Goal: Navigation & Orientation: Find specific page/section

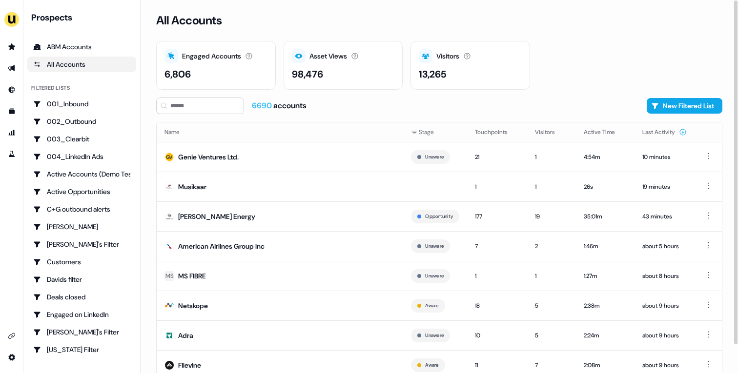
scroll to position [30, 0]
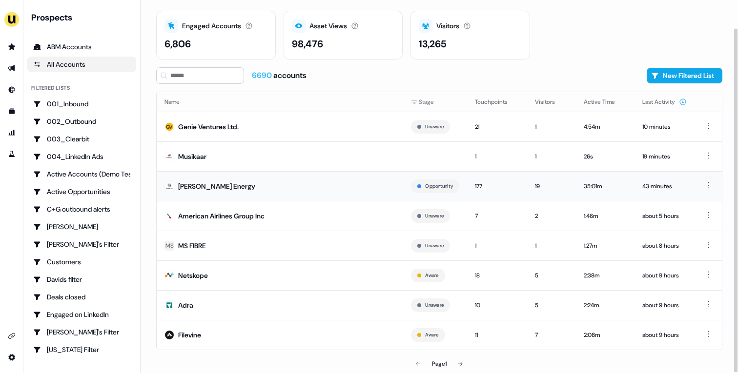
click at [290, 183] on td "[PERSON_NAME] Energy" at bounding box center [280, 186] width 246 height 30
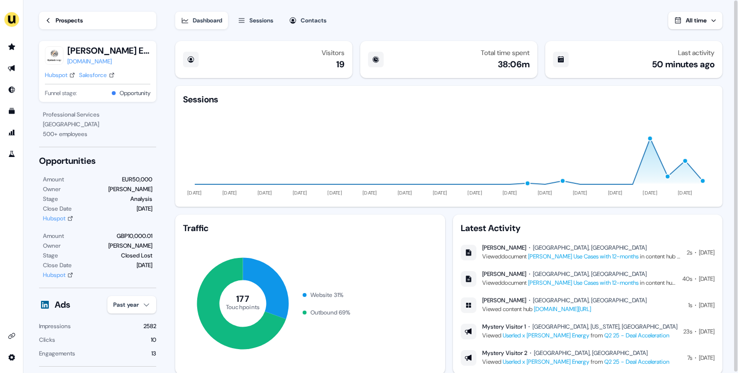
click at [65, 77] on div "Hubspot" at bounding box center [56, 75] width 22 height 10
click at [69, 23] on div "Prospects" at bounding box center [69, 21] width 27 height 10
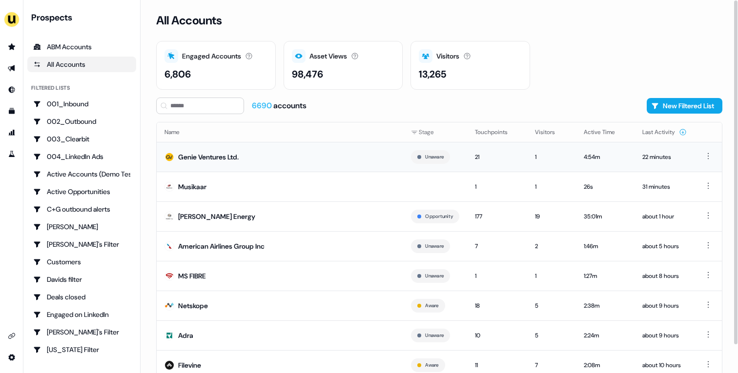
scroll to position [30, 0]
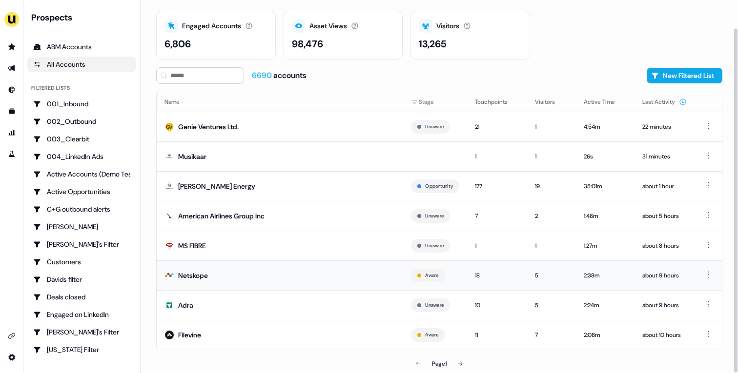
click at [299, 278] on td "Netskope" at bounding box center [280, 276] width 246 height 30
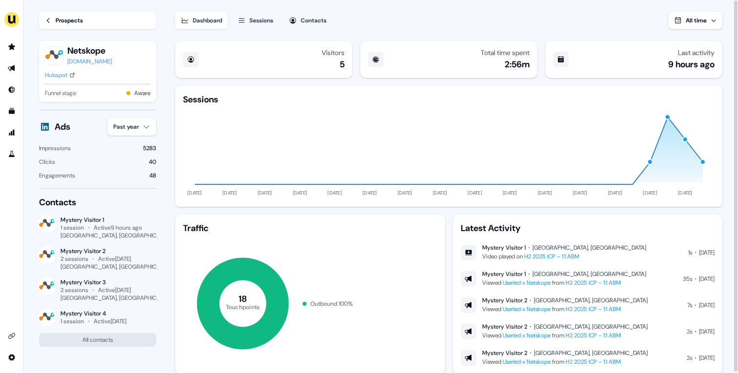
click at [64, 79] on div "Hubspot" at bounding box center [56, 75] width 22 height 10
click at [74, 20] on div "Prospects" at bounding box center [69, 21] width 27 height 10
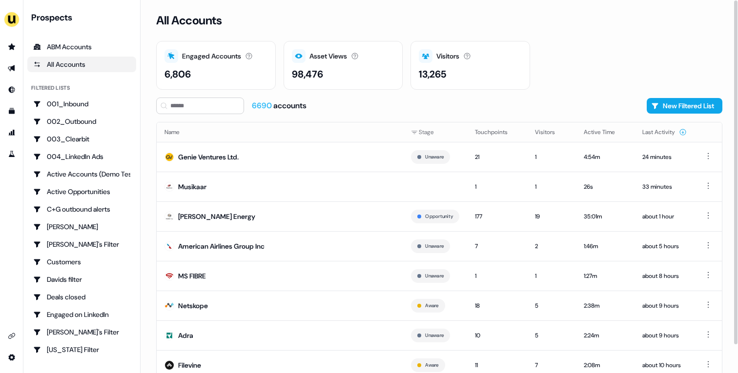
scroll to position [30, 0]
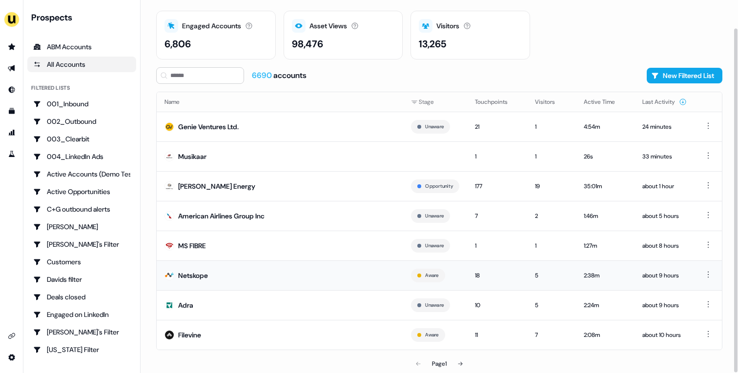
click at [212, 281] on td "Netskope" at bounding box center [280, 276] width 246 height 30
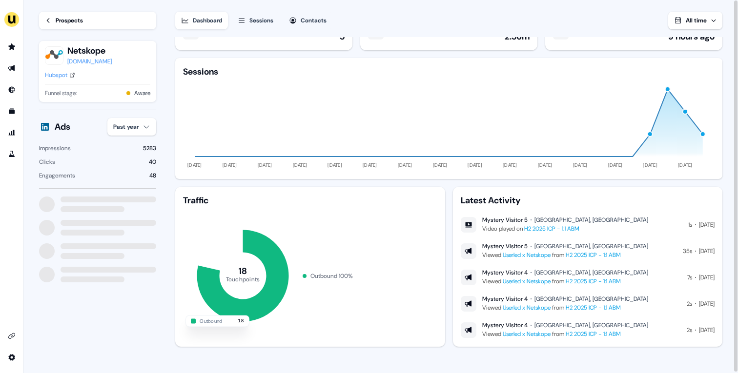
scroll to position [27, 0]
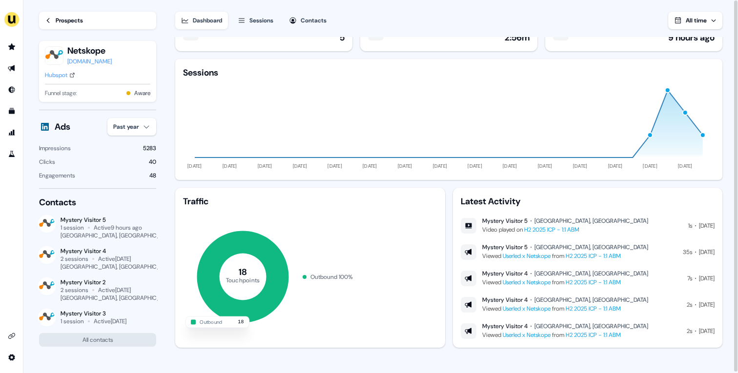
click at [64, 23] on div "Prospects" at bounding box center [69, 21] width 27 height 10
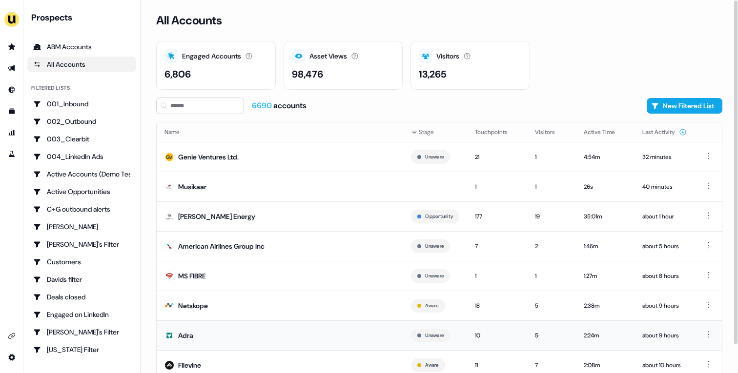
click at [242, 333] on td "Adra" at bounding box center [280, 336] width 246 height 30
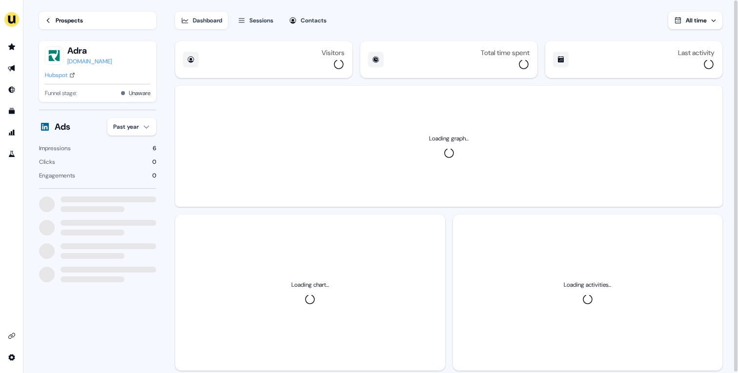
click at [135, 123] on html "For the best experience switch devices to a bigger screen. Go to [DOMAIN_NAME] …" at bounding box center [369, 186] width 738 height 373
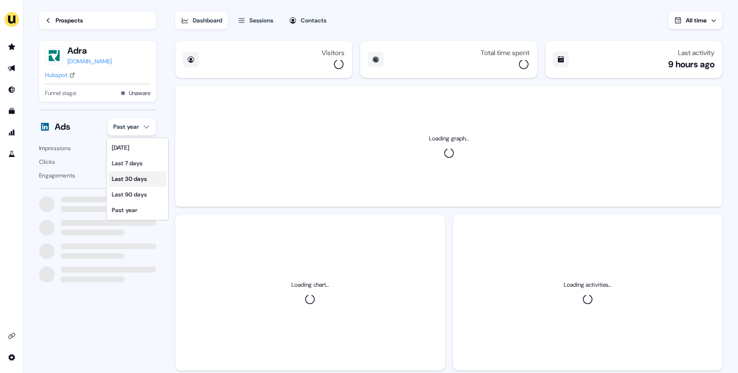
click at [130, 176] on div "Last 30 days" at bounding box center [138, 179] width 58 height 16
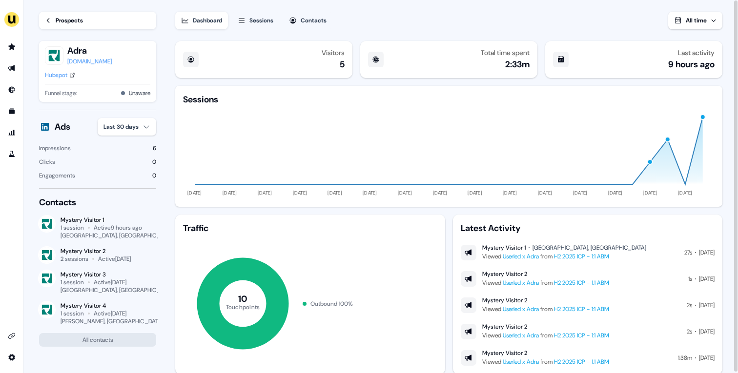
click at [61, 76] on div "Hubspot" at bounding box center [56, 75] width 22 height 10
click at [77, 28] on link "Prospects" at bounding box center [97, 21] width 117 height 18
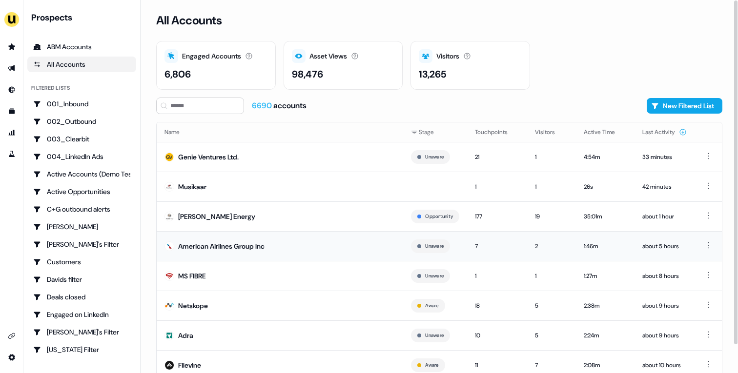
scroll to position [30, 0]
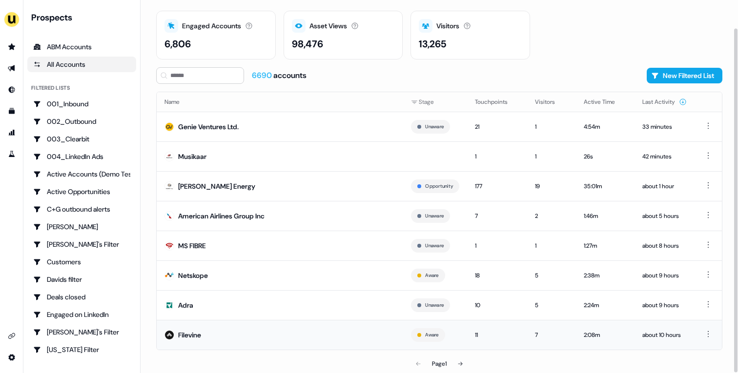
click at [270, 340] on td "Filevine" at bounding box center [280, 335] width 246 height 30
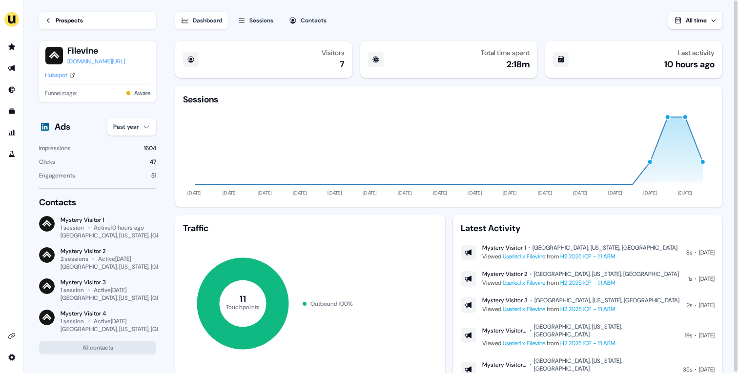
click at [56, 77] on div "Hubspot" at bounding box center [56, 75] width 22 height 10
click at [73, 23] on div "Prospects" at bounding box center [69, 21] width 27 height 10
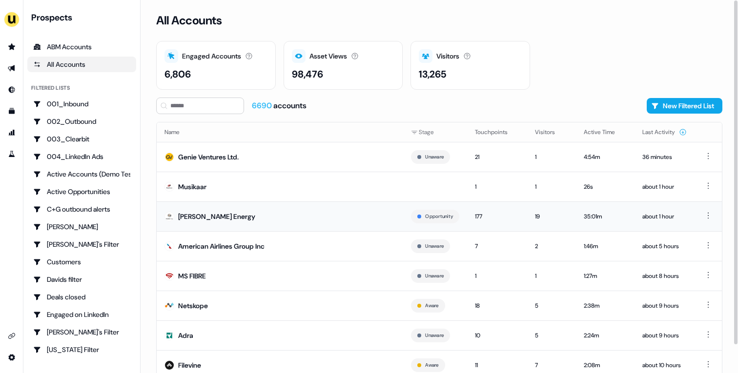
scroll to position [30, 0]
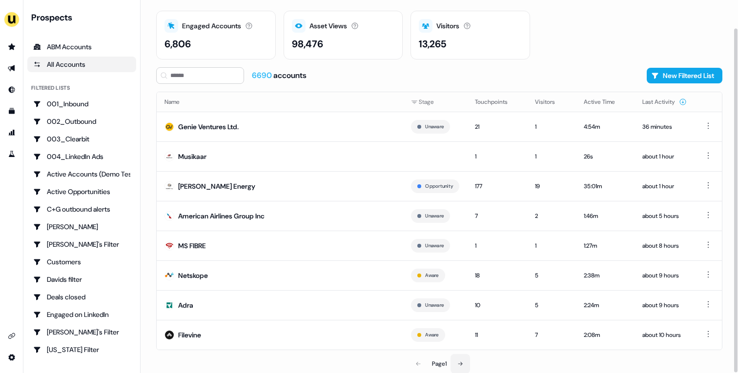
click at [463, 345] on icon at bounding box center [460, 364] width 6 height 6
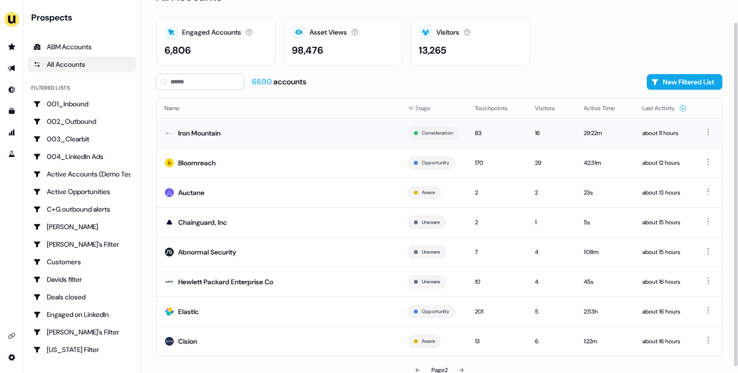
scroll to position [30, 0]
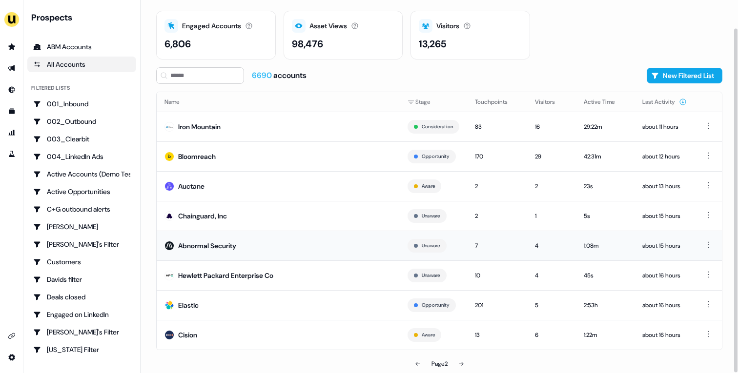
click at [304, 245] on td "Abnormal Security" at bounding box center [278, 246] width 243 height 30
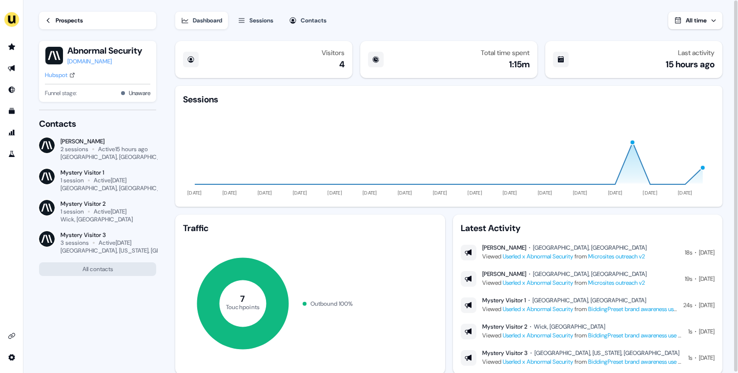
click at [76, 22] on div "Prospects" at bounding box center [69, 21] width 27 height 10
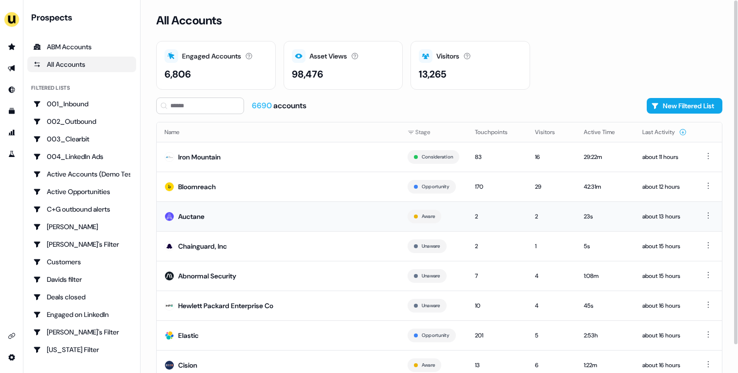
click at [250, 208] on td "Auctane" at bounding box center [278, 217] width 243 height 30
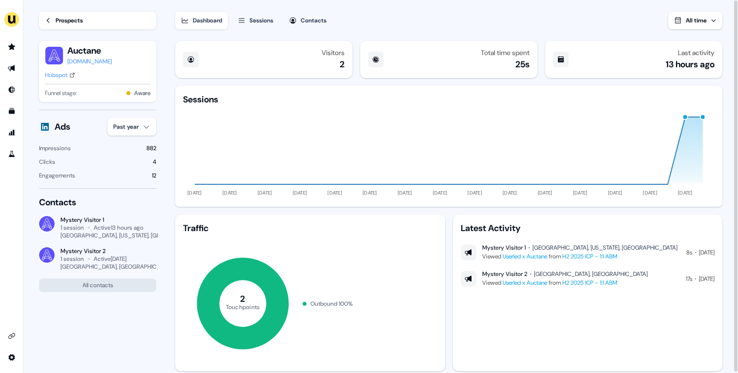
click at [66, 73] on div "Hubspot" at bounding box center [56, 75] width 22 height 10
click at [87, 22] on link "Prospects" at bounding box center [97, 21] width 117 height 18
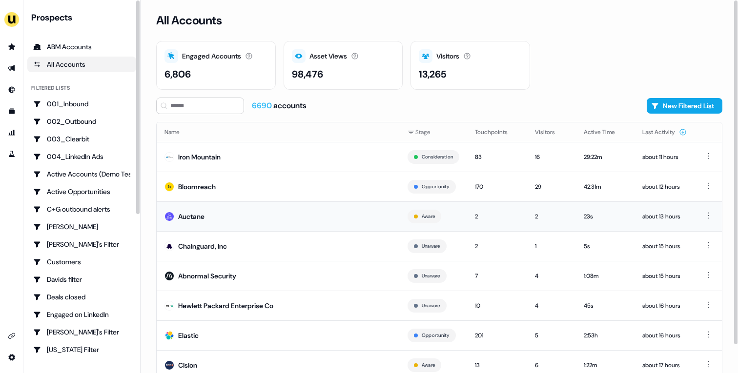
scroll to position [30, 0]
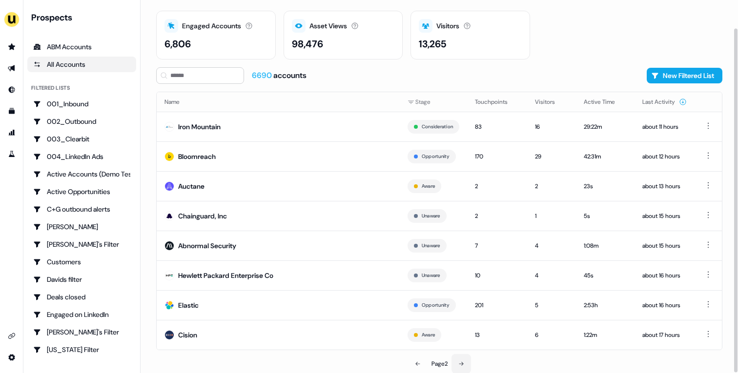
click at [464, 345] on button at bounding box center [461, 364] width 20 height 20
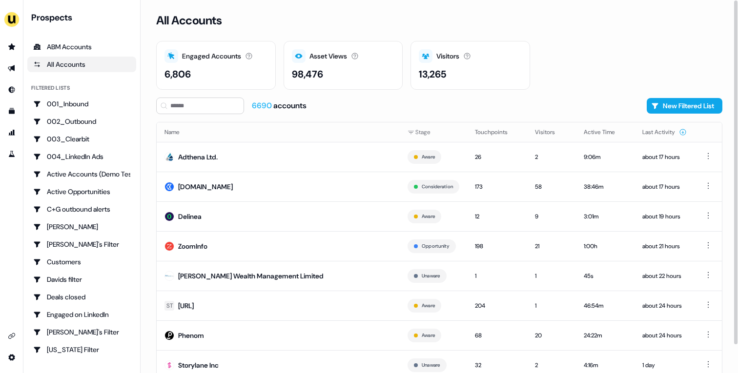
scroll to position [30, 0]
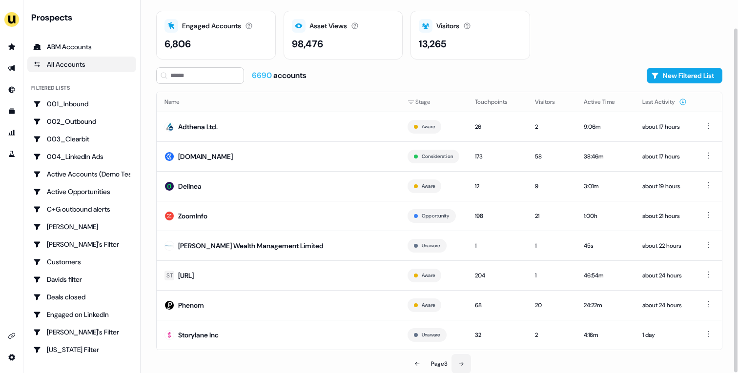
click at [462, 345] on button at bounding box center [461, 364] width 20 height 20
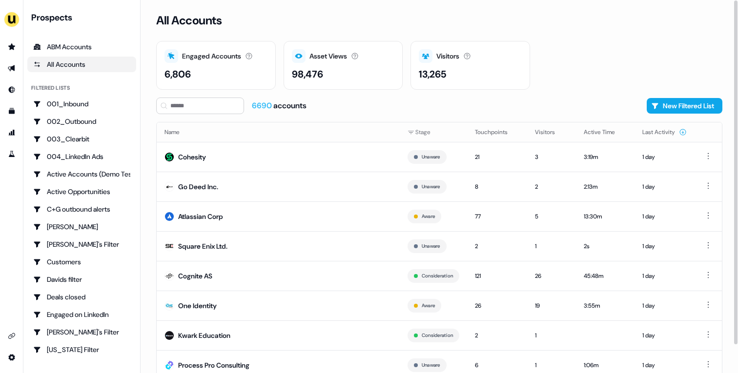
scroll to position [30, 0]
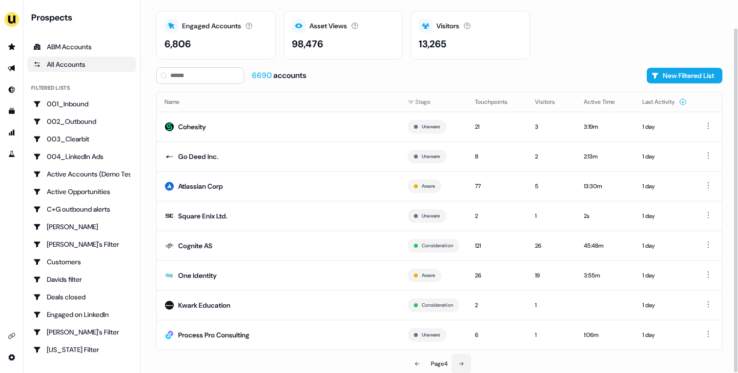
click at [465, 345] on button at bounding box center [461, 364] width 20 height 20
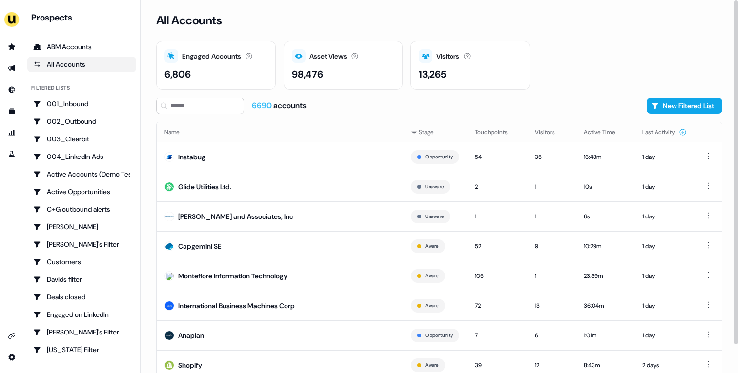
scroll to position [30, 0]
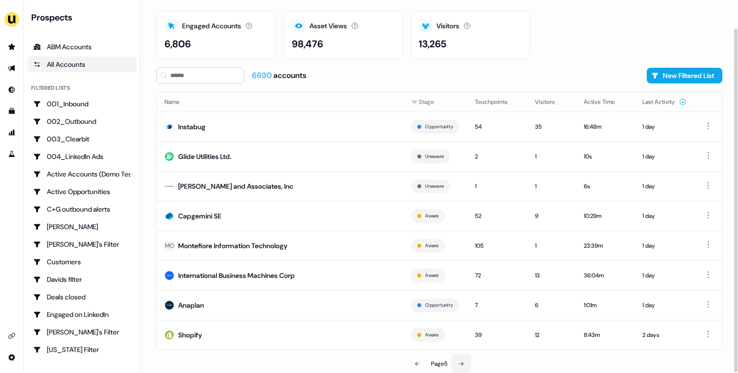
click at [463, 345] on button at bounding box center [461, 364] width 20 height 20
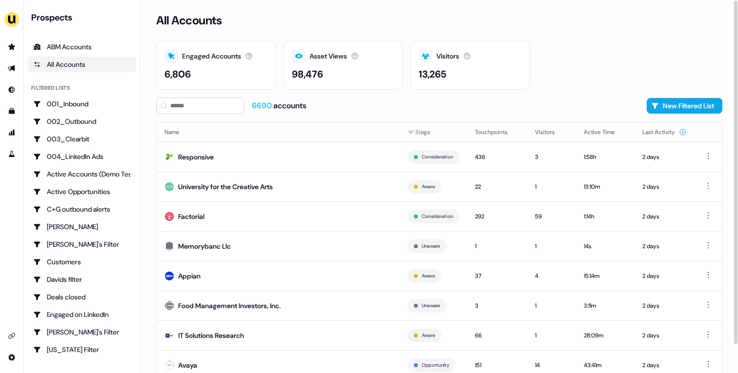
scroll to position [30, 0]
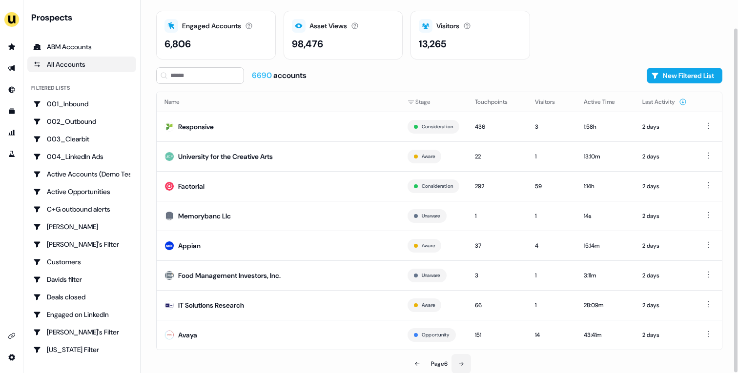
click at [457, 345] on button at bounding box center [461, 364] width 20 height 20
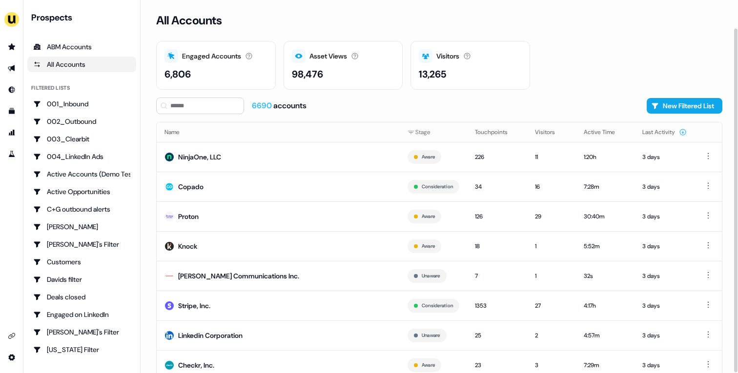
scroll to position [30, 0]
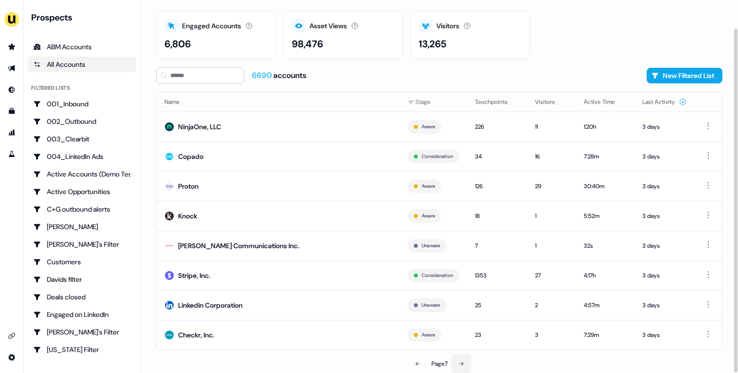
click at [464, 345] on button at bounding box center [461, 364] width 20 height 20
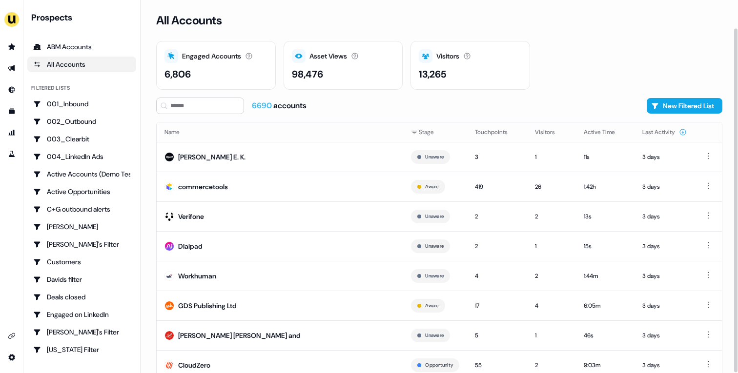
scroll to position [30, 0]
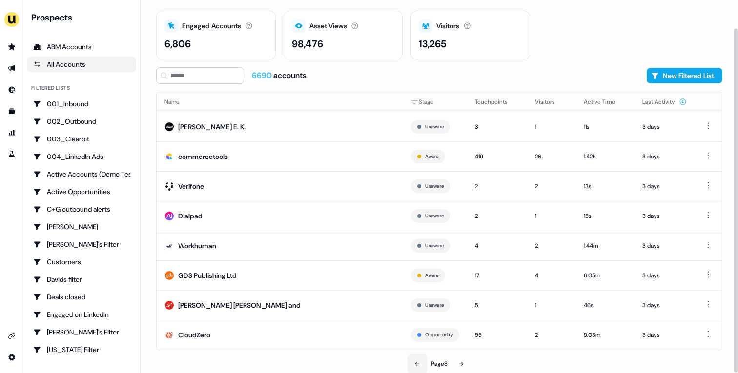
click at [423, 345] on button at bounding box center [417, 364] width 20 height 20
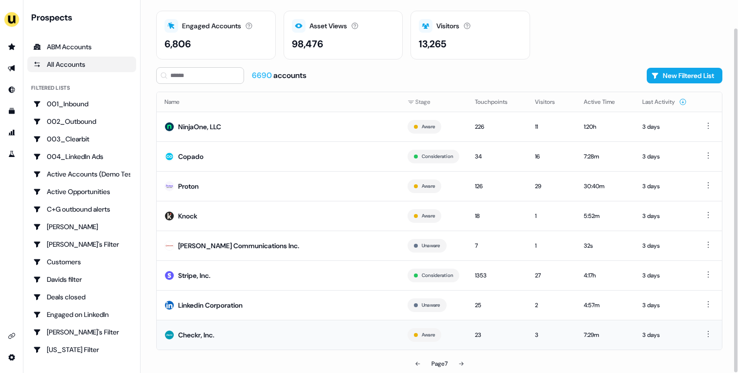
click at [321, 334] on td "Checkr, Inc." at bounding box center [278, 335] width 243 height 30
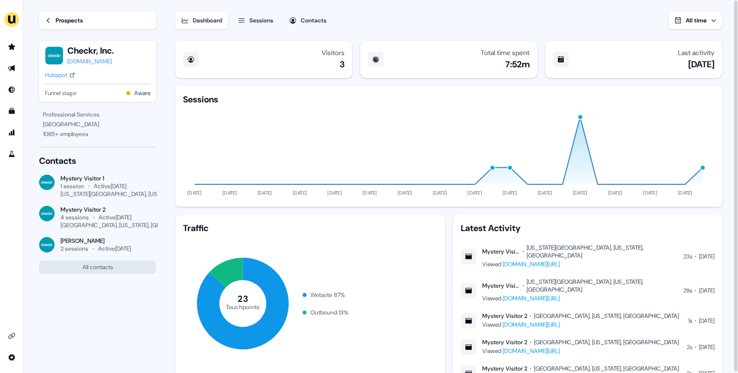
click at [57, 79] on div "Hubspot" at bounding box center [56, 75] width 22 height 10
click at [86, 20] on link "Prospects" at bounding box center [97, 21] width 117 height 18
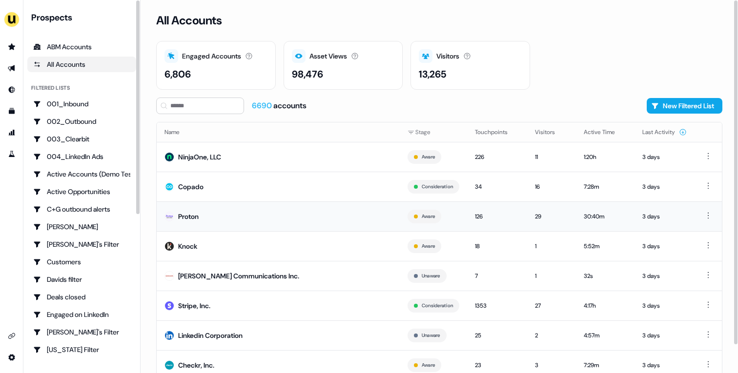
scroll to position [30, 0]
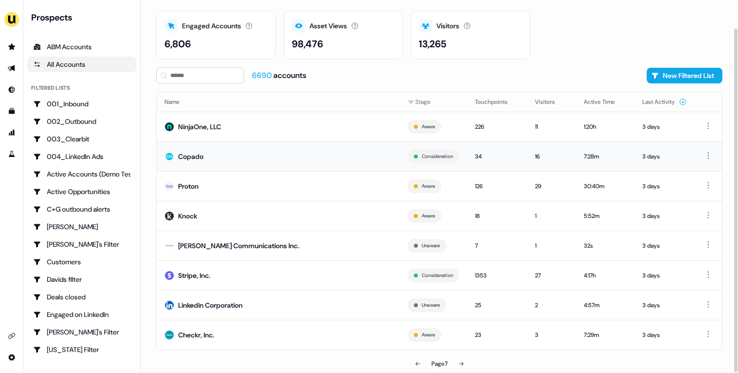
click at [248, 148] on td "Copado" at bounding box center [278, 157] width 243 height 30
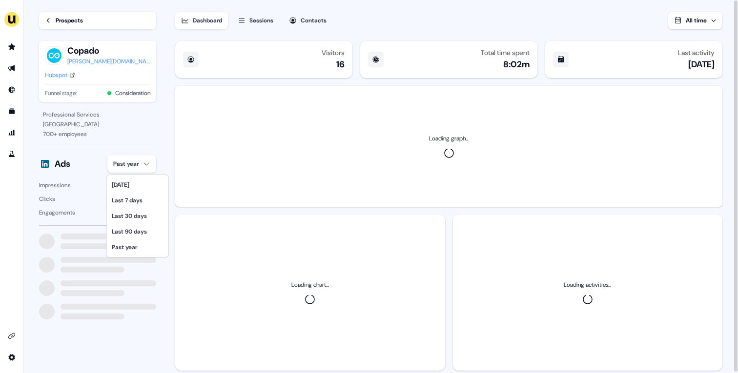
click at [143, 160] on html "For the best experience switch devices to a bigger screen. Go to [DOMAIN_NAME] …" at bounding box center [369, 186] width 738 height 373
click at [136, 220] on div "Last 30 days" at bounding box center [138, 216] width 58 height 16
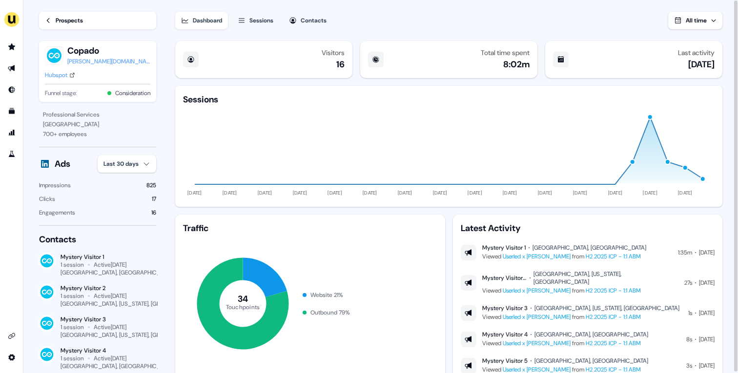
click at [51, 77] on div "Hubspot" at bounding box center [56, 75] width 22 height 10
click at [69, 21] on div "Prospects" at bounding box center [69, 21] width 27 height 10
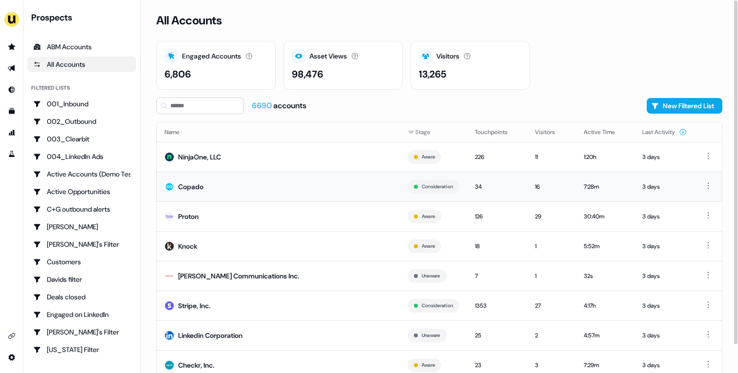
scroll to position [30, 0]
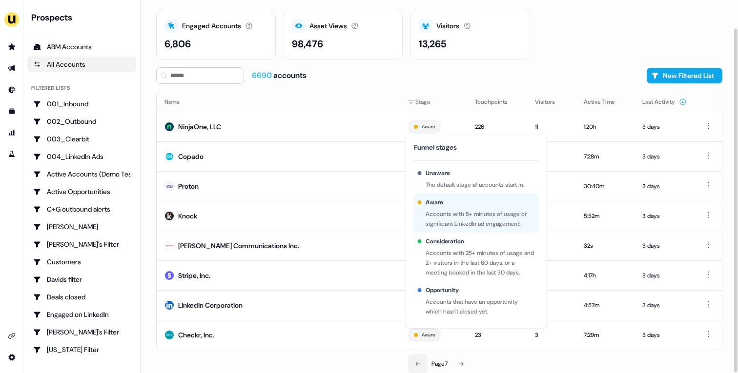
click at [416, 345] on icon at bounding box center [418, 364] width 6 height 6
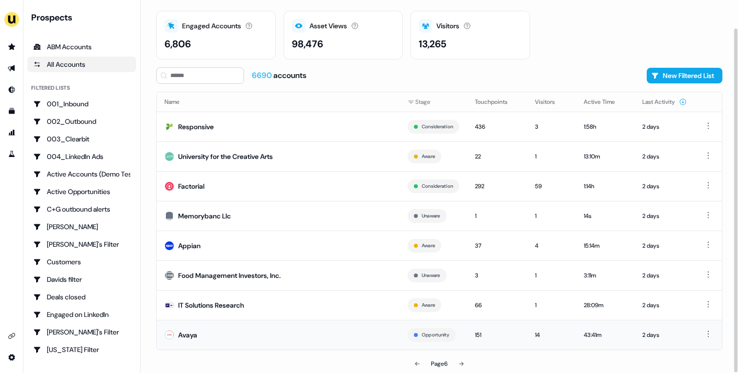
click at [299, 337] on td "Avaya" at bounding box center [278, 335] width 243 height 30
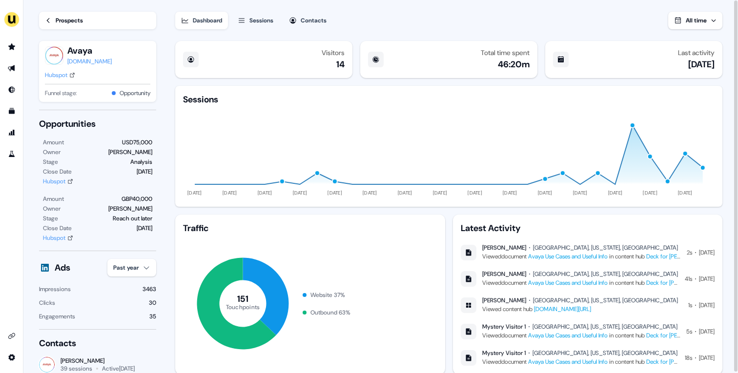
click at [64, 75] on div "Hubspot" at bounding box center [56, 75] width 22 height 10
click at [67, 10] on div "Prospects Avaya [DOMAIN_NAME] Hubspot Funnel stage: Opportunity" at bounding box center [97, 55] width 117 height 110
click at [65, 20] on div "Prospects" at bounding box center [69, 21] width 27 height 10
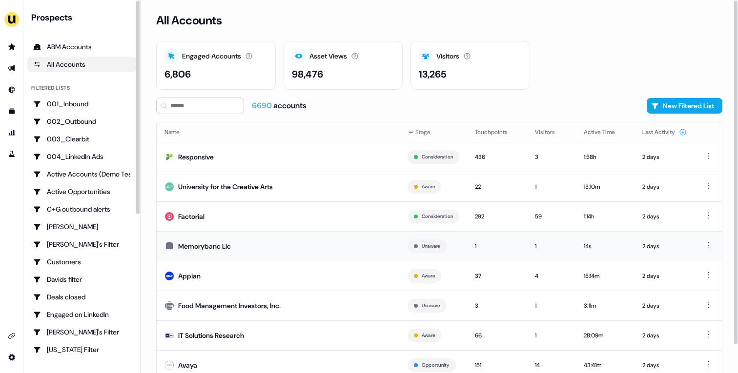
scroll to position [30, 0]
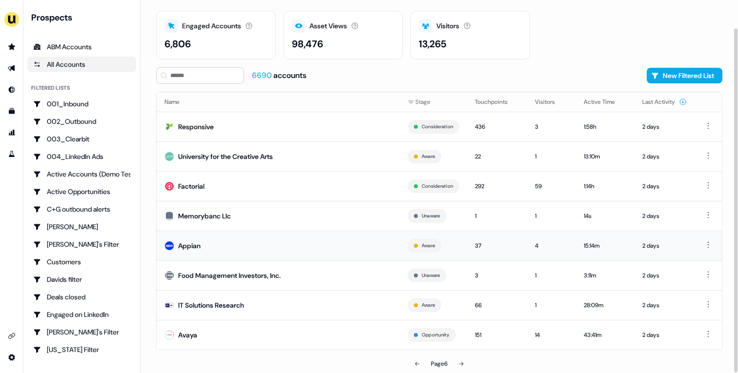
click at [272, 247] on td "Appian" at bounding box center [278, 246] width 243 height 30
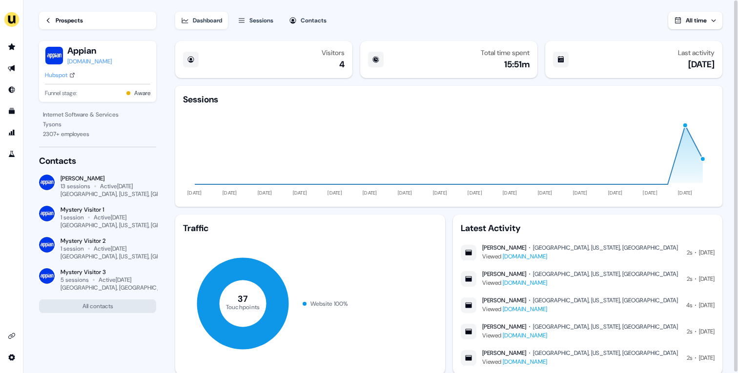
click at [69, 77] on link "Hubspot" at bounding box center [60, 75] width 30 height 10
click at [65, 23] on div "Prospects" at bounding box center [69, 21] width 27 height 10
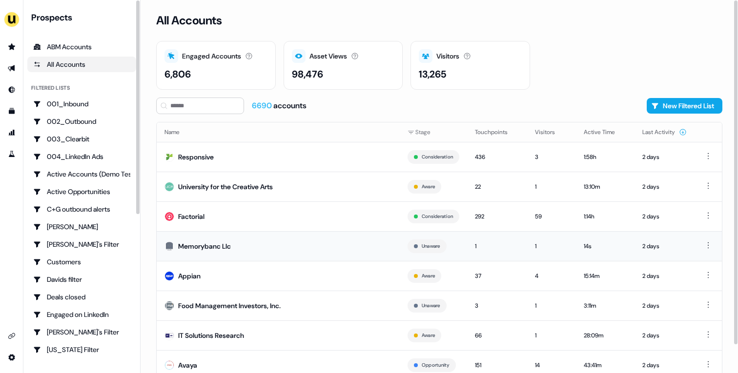
scroll to position [30, 0]
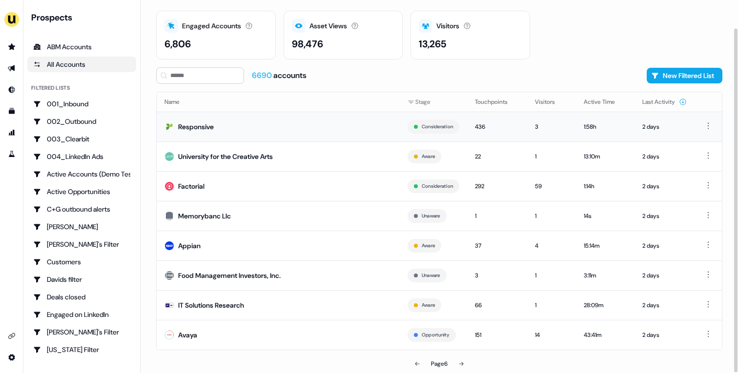
click at [249, 124] on td "Responsive" at bounding box center [278, 127] width 243 height 30
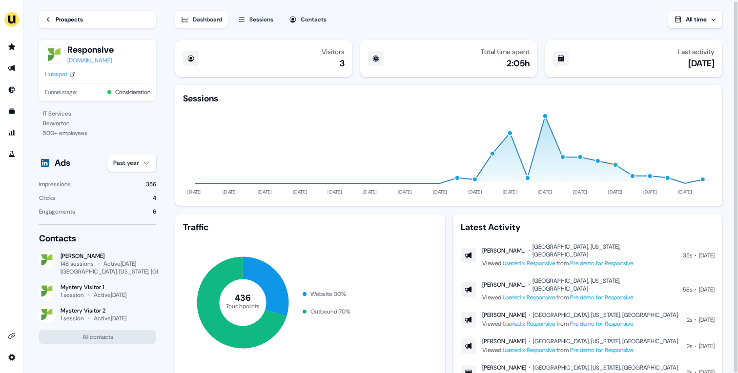
click at [57, 74] on div "Hubspot" at bounding box center [56, 74] width 22 height 10
click at [102, 18] on link "Prospects" at bounding box center [97, 20] width 117 height 18
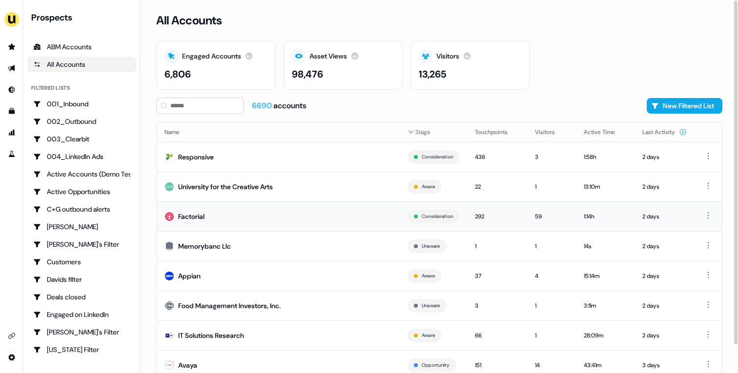
scroll to position [30, 0]
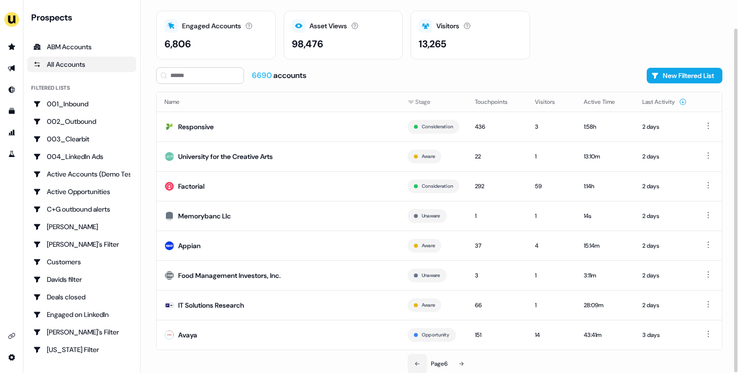
click at [416, 345] on button at bounding box center [417, 364] width 20 height 20
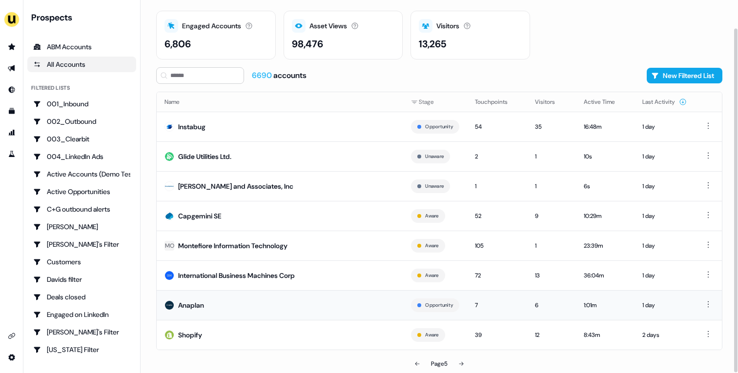
click at [361, 311] on td "Anaplan" at bounding box center [280, 305] width 246 height 30
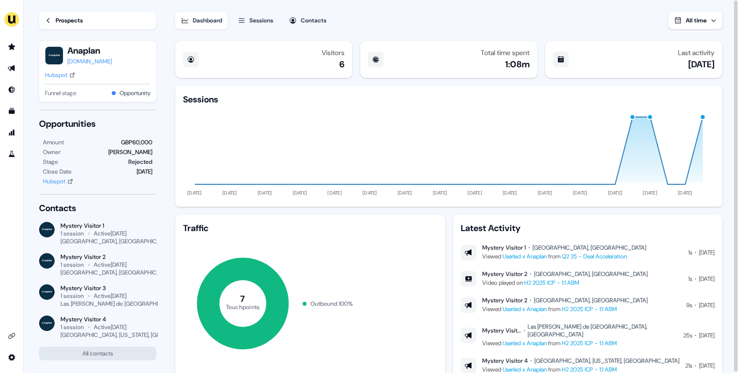
click at [86, 16] on link "Prospects" at bounding box center [97, 21] width 117 height 18
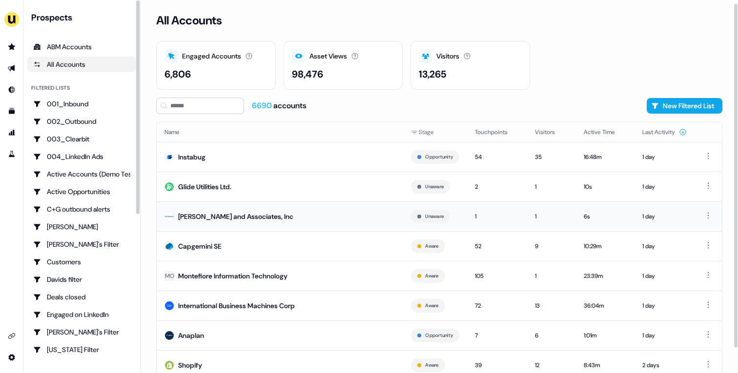
scroll to position [30, 0]
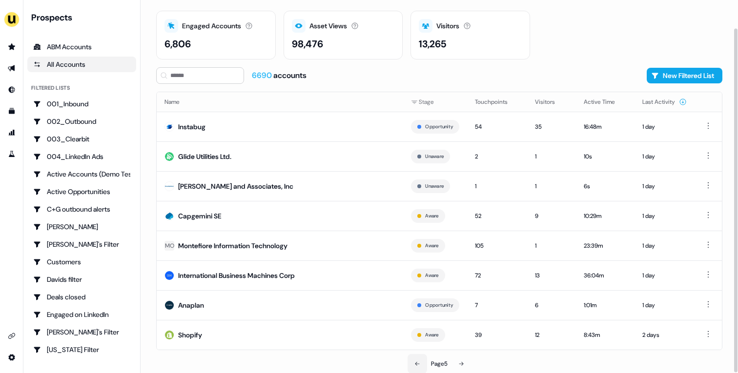
click at [407, 345] on button at bounding box center [417, 364] width 20 height 20
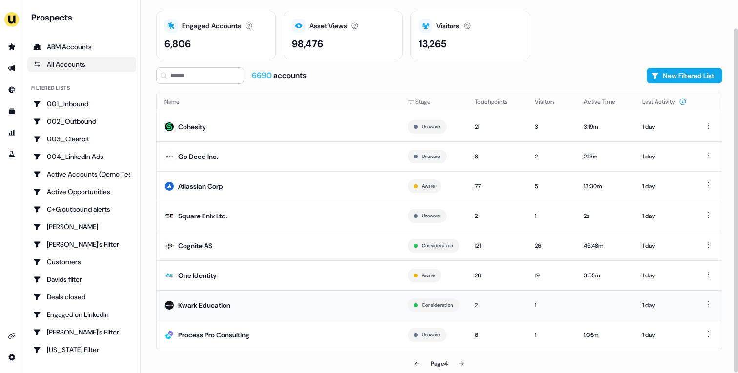
click at [268, 314] on td "Kwark Education" at bounding box center [278, 305] width 243 height 30
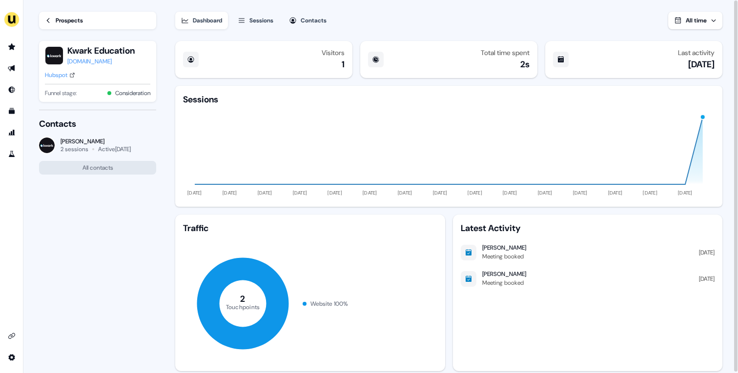
click at [83, 24] on div "Prospects" at bounding box center [69, 21] width 27 height 10
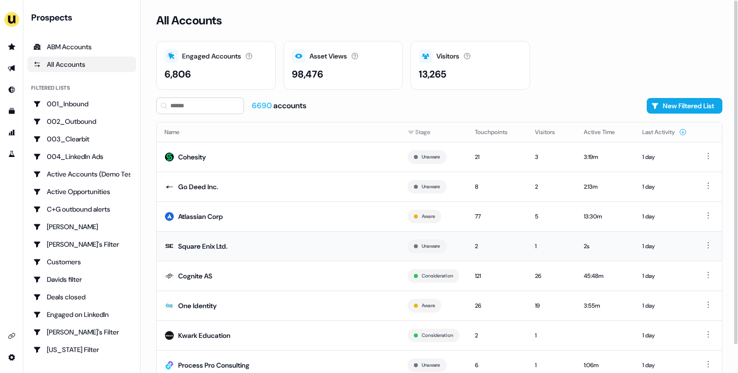
scroll to position [30, 0]
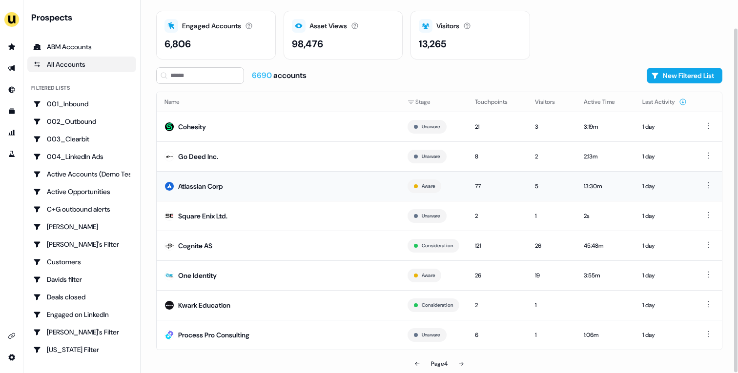
click at [256, 178] on td "Atlassian Corp" at bounding box center [278, 186] width 243 height 30
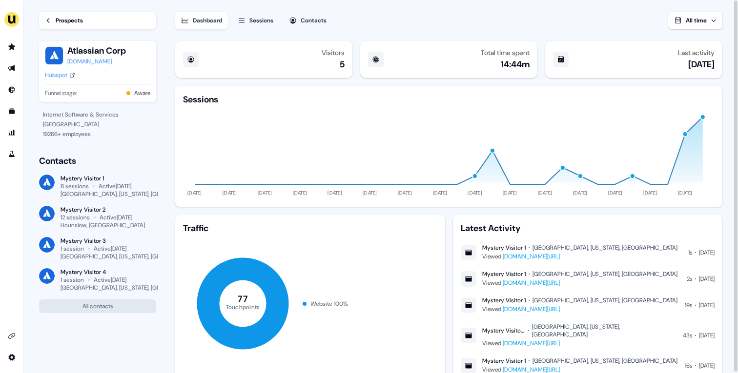
scroll to position [28, 0]
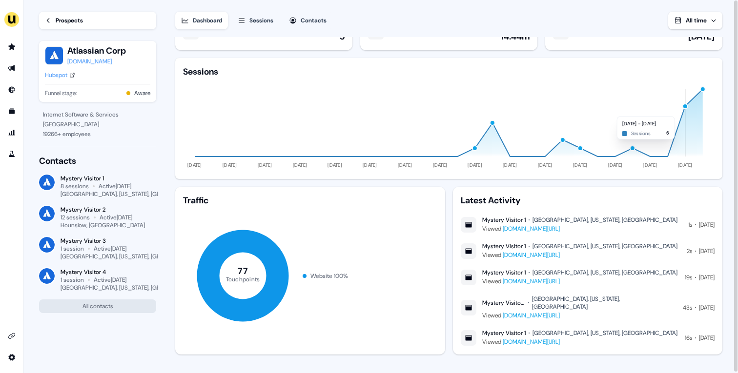
click at [686, 106] on div "button" at bounding box center [685, 106] width 6 height 6
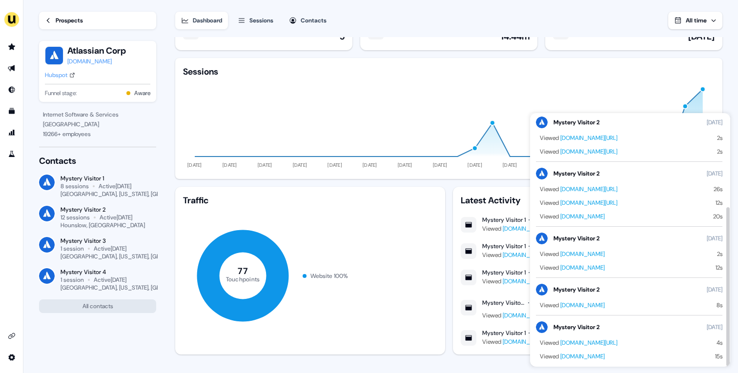
scroll to position [0, 0]
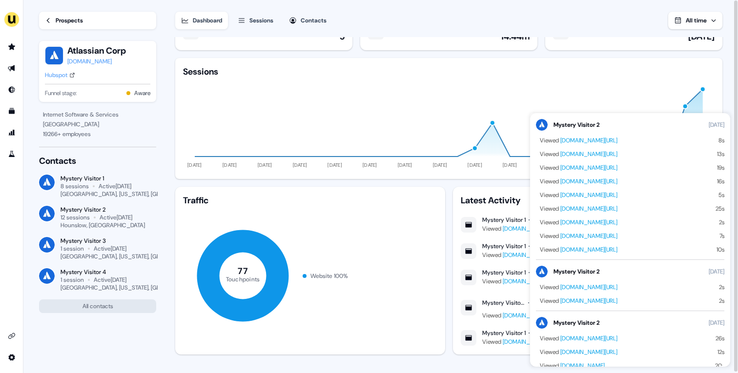
click at [702, 88] on div "button" at bounding box center [703, 89] width 6 height 6
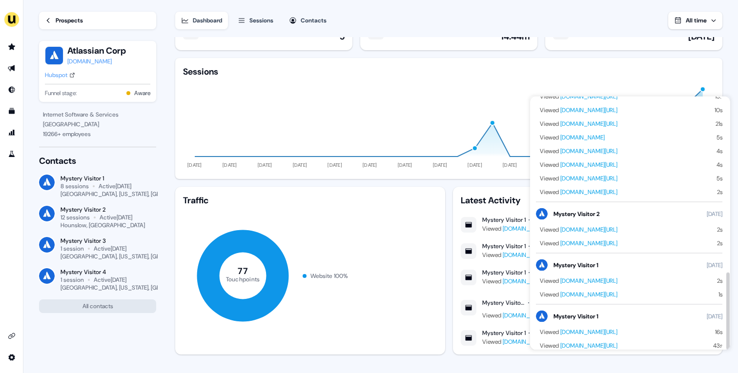
scroll to position [580, 0]
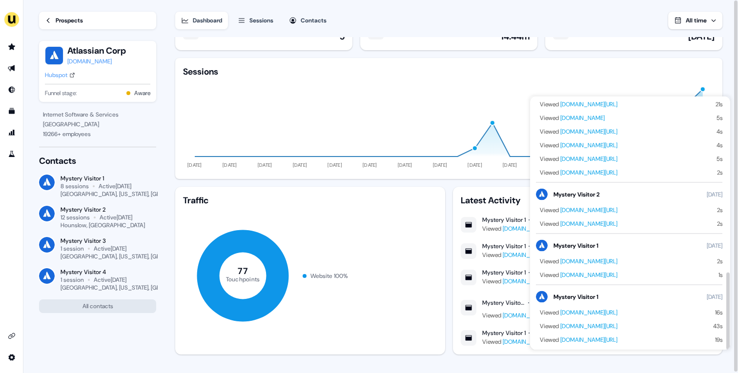
click at [369, 182] on div "Visitors 5 Total time spent 14:44m Last activity [DATE] Sessions [DATE] [DATE] …" at bounding box center [448, 184] width 547 height 342
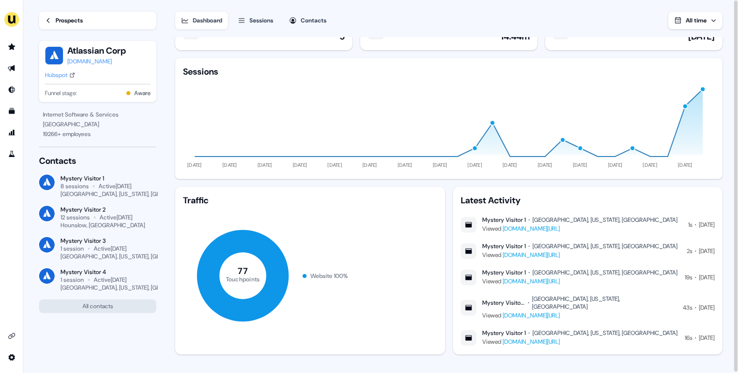
click at [55, 73] on div "Hubspot" at bounding box center [56, 75] width 22 height 10
click at [76, 20] on div "Prospects" at bounding box center [69, 21] width 27 height 10
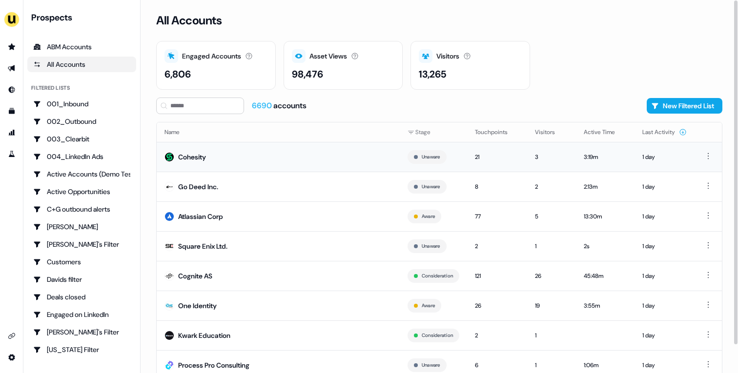
click at [293, 163] on td "Cohesity" at bounding box center [278, 157] width 243 height 30
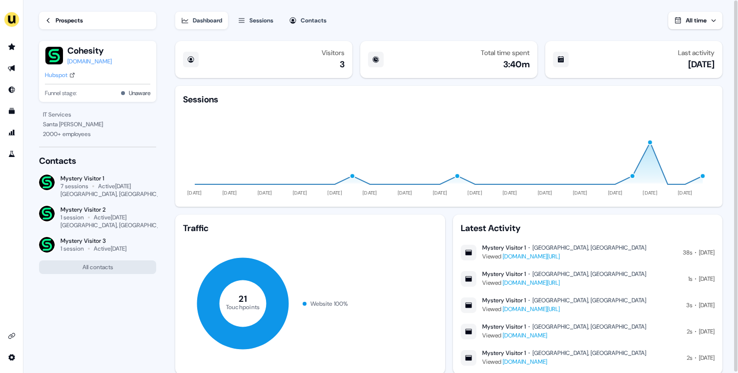
click at [61, 77] on div "Hubspot" at bounding box center [56, 75] width 22 height 10
click at [59, 21] on div "Prospects" at bounding box center [69, 21] width 27 height 10
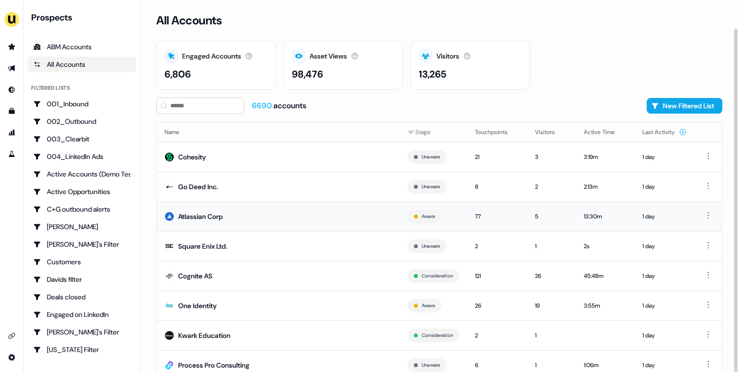
scroll to position [30, 0]
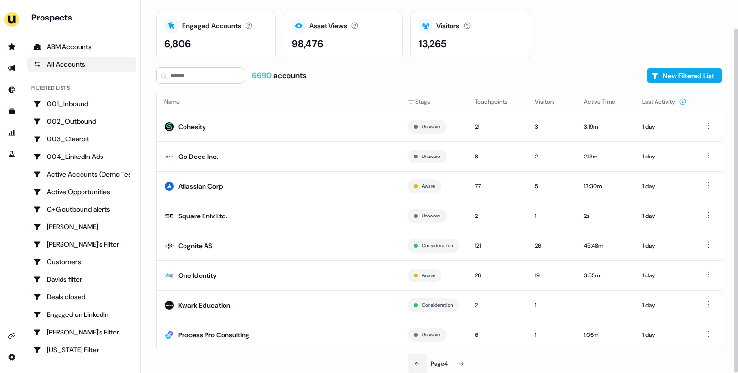
click at [414, 345] on icon at bounding box center [417, 364] width 6 height 6
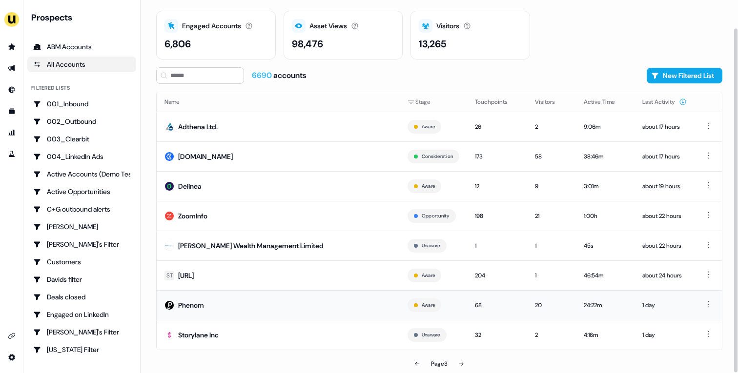
click at [282, 302] on td "Phenom" at bounding box center [278, 305] width 243 height 30
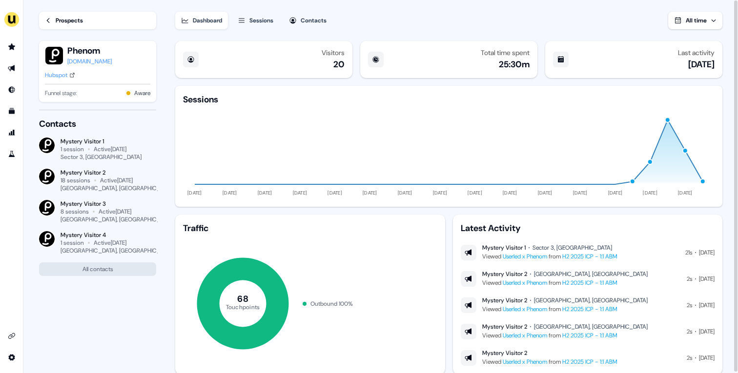
click at [110, 20] on link "Prospects" at bounding box center [97, 21] width 117 height 18
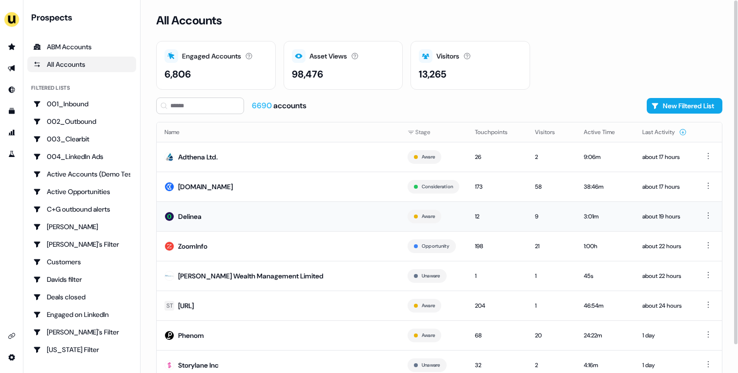
click at [285, 215] on td "Delinea" at bounding box center [278, 217] width 243 height 30
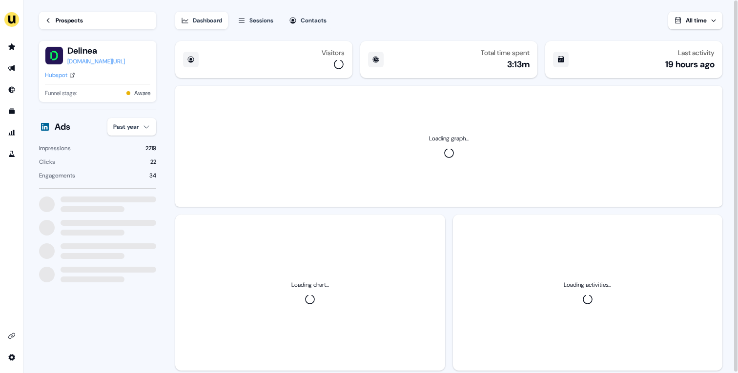
click at [145, 130] on html "For the best experience switch devices to a bigger screen. Go to [DOMAIN_NAME] …" at bounding box center [369, 186] width 738 height 373
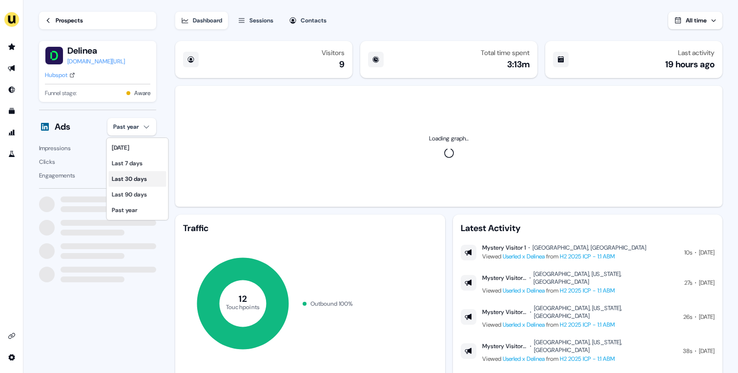
click at [144, 172] on div "Last 30 days" at bounding box center [138, 179] width 58 height 16
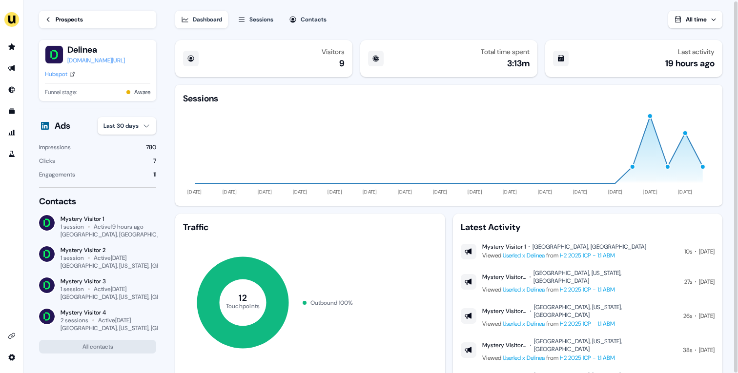
click at [61, 76] on div "Hubspot" at bounding box center [56, 74] width 22 height 10
click at [83, 20] on div "Prospects" at bounding box center [69, 20] width 27 height 10
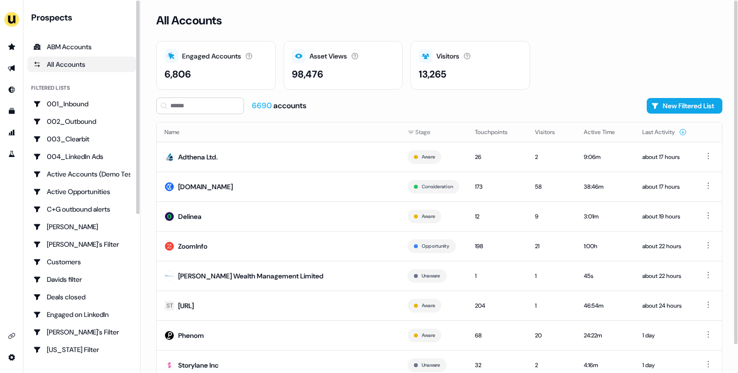
scroll to position [30, 0]
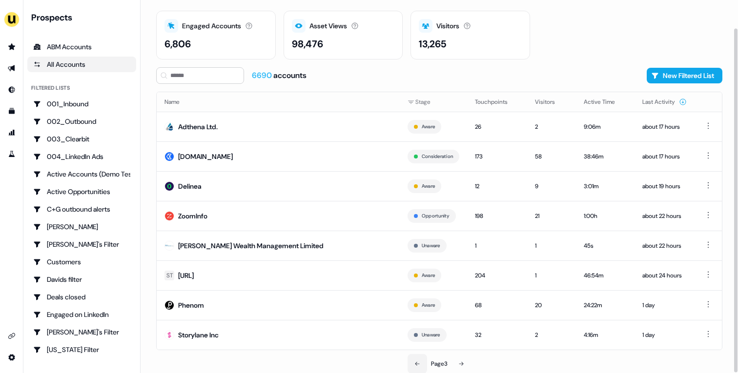
click at [417, 345] on button at bounding box center [417, 364] width 20 height 20
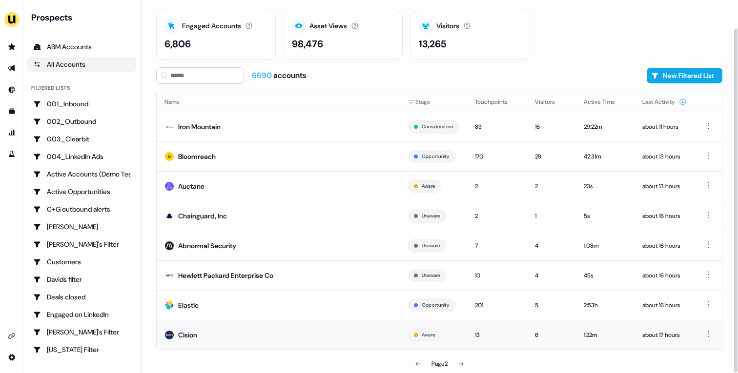
click at [340, 333] on td "Cision" at bounding box center [278, 335] width 243 height 30
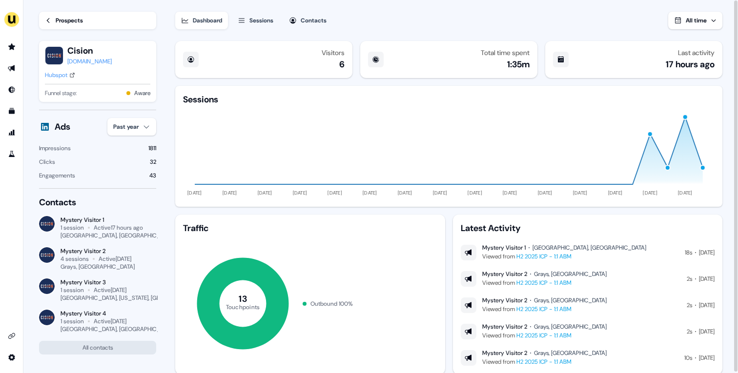
click at [69, 74] on link "Hubspot" at bounding box center [60, 75] width 30 height 10
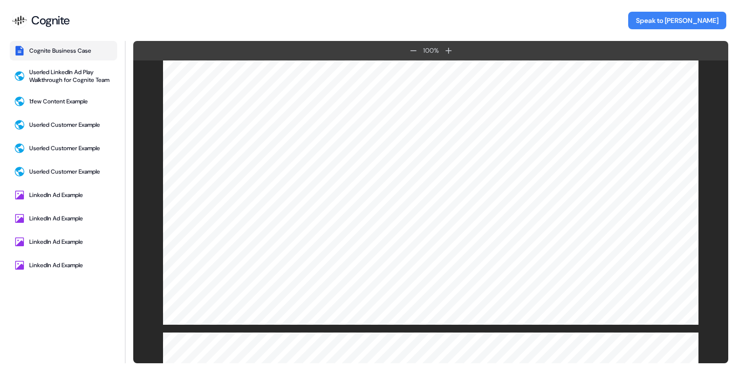
scroll to position [4647, 0]
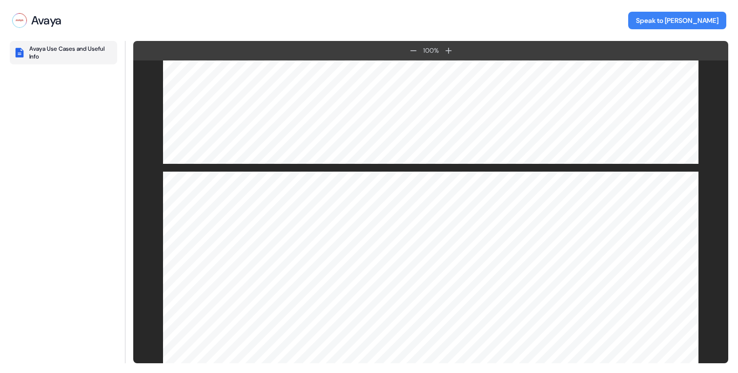
scroll to position [5574, 0]
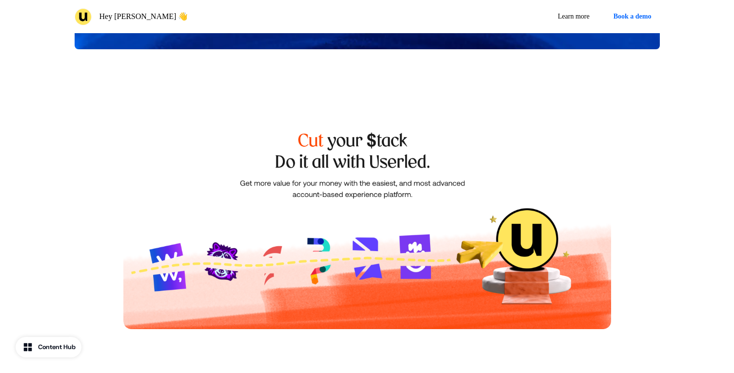
scroll to position [2787, 0]
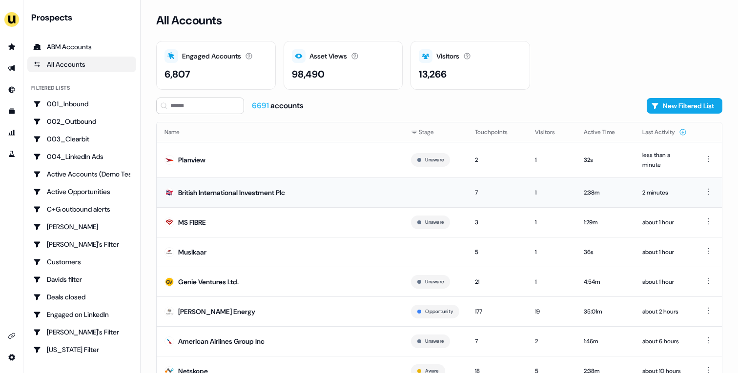
scroll to position [36, 0]
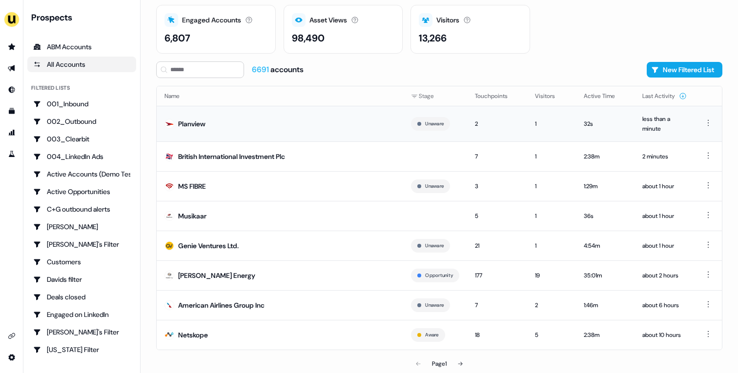
click at [319, 125] on td "Planview" at bounding box center [280, 124] width 246 height 36
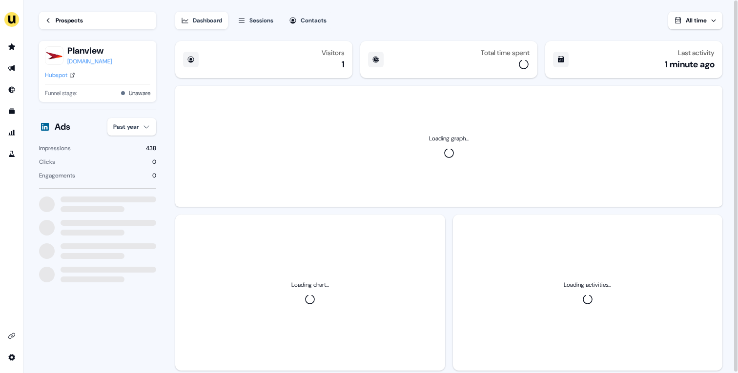
click at [141, 124] on html "For the best experience switch devices to a bigger screen. Go to [DOMAIN_NAME] …" at bounding box center [369, 186] width 738 height 373
click at [142, 175] on div "Last 30 days" at bounding box center [138, 179] width 58 height 16
